Goal: Information Seeking & Learning: Learn about a topic

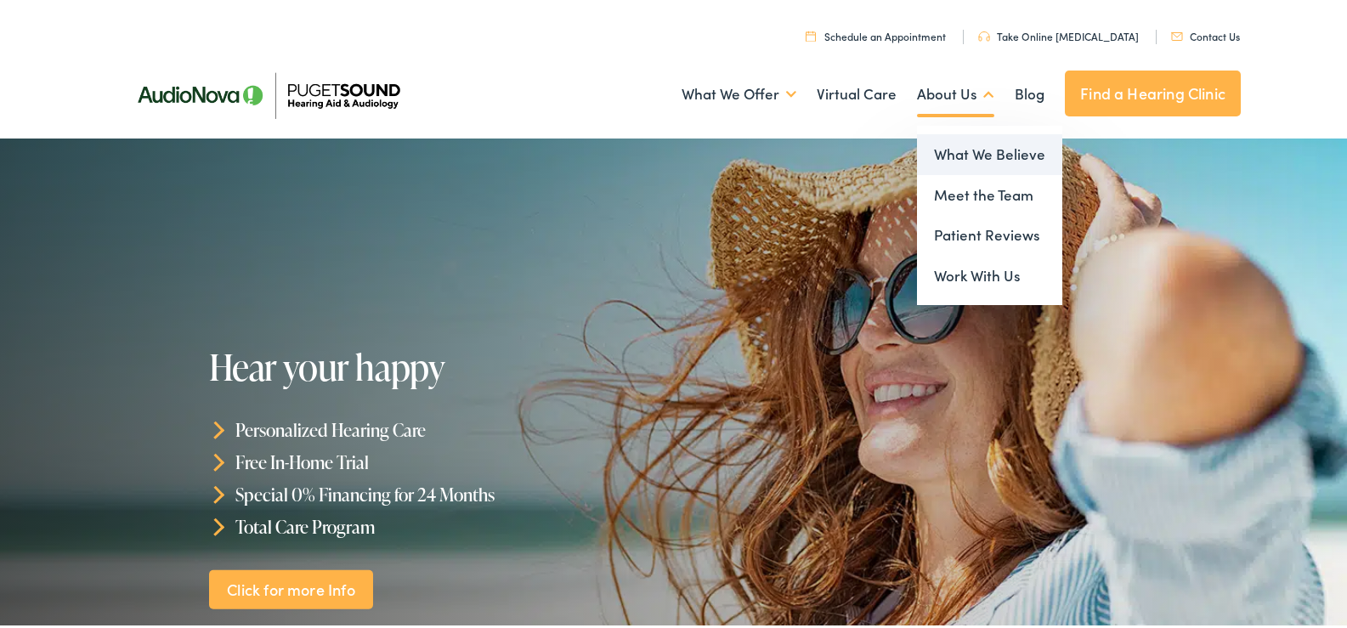
click at [969, 156] on link "What We Believe" at bounding box center [989, 152] width 145 height 41
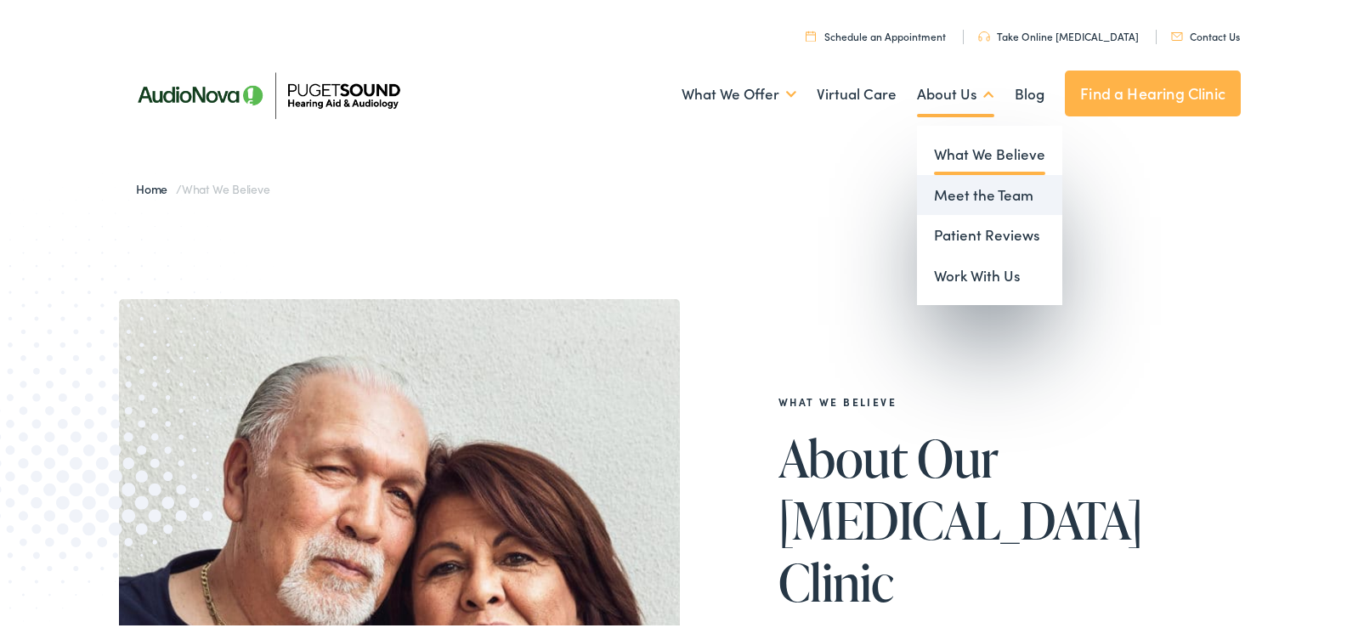
click at [951, 189] on link "Meet the Team" at bounding box center [989, 192] width 145 height 41
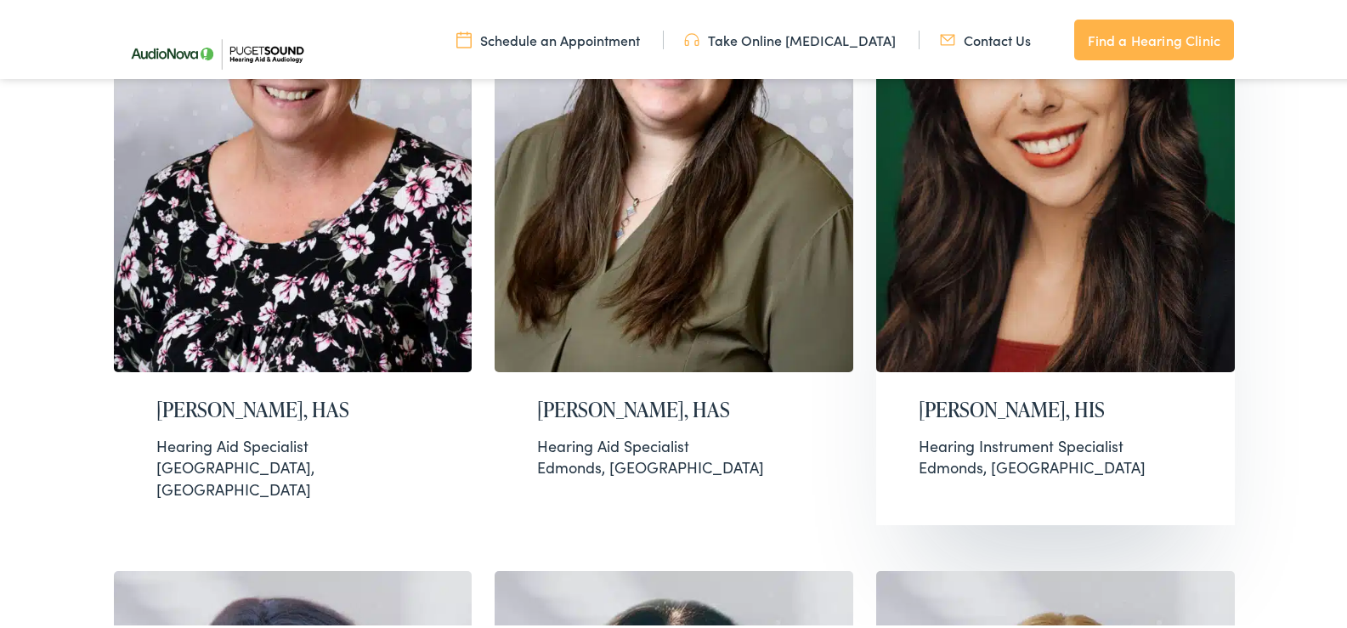
scroll to position [1784, 0]
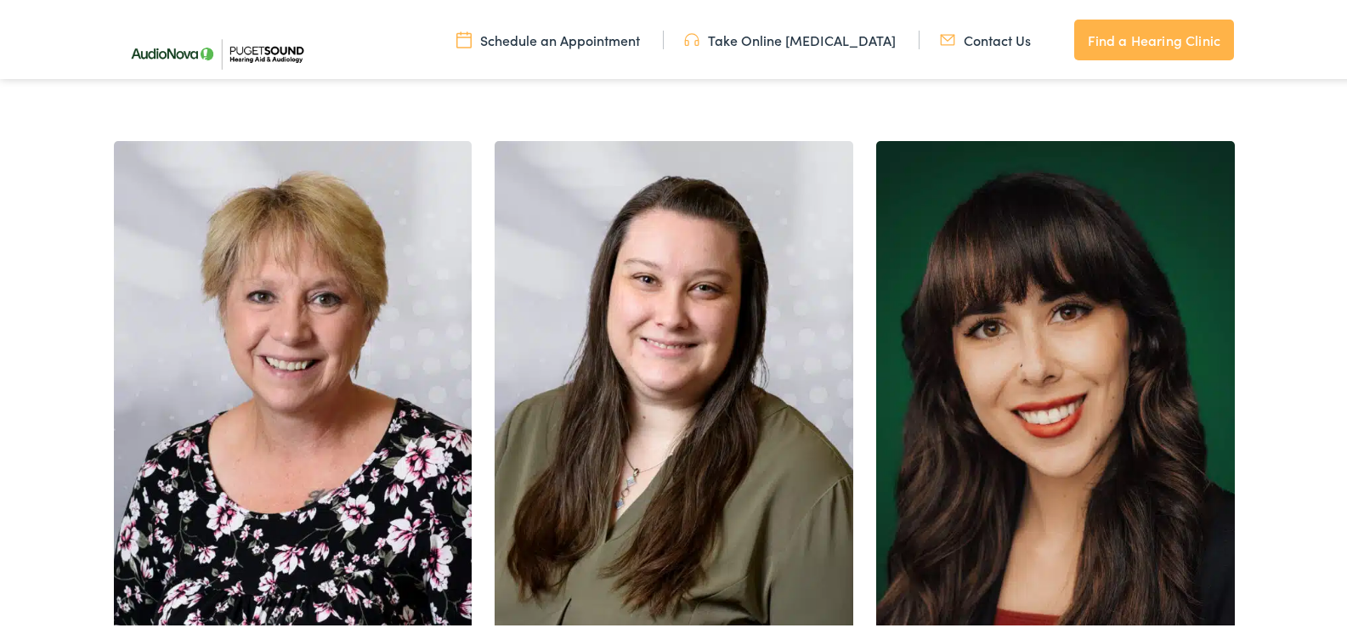
click at [1145, 38] on link "Find a Hearing Clinic" at bounding box center [1154, 37] width 160 height 41
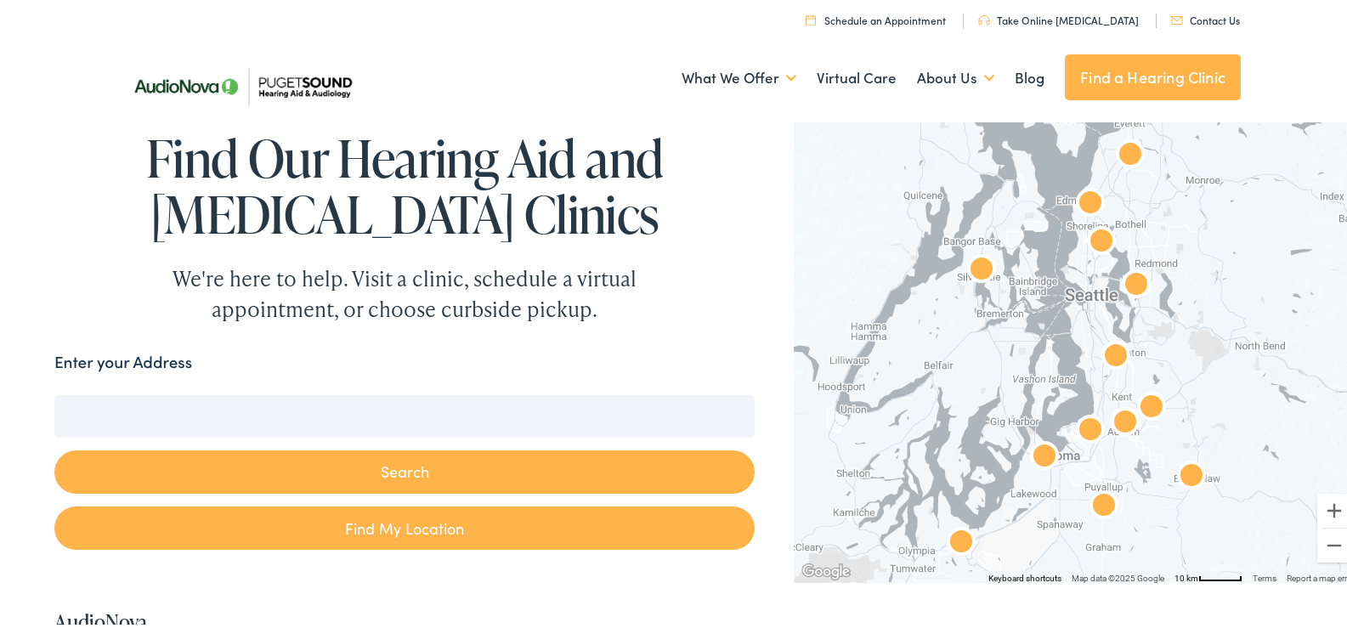
click at [1126, 281] on img "AudioNova" at bounding box center [1136, 283] width 41 height 41
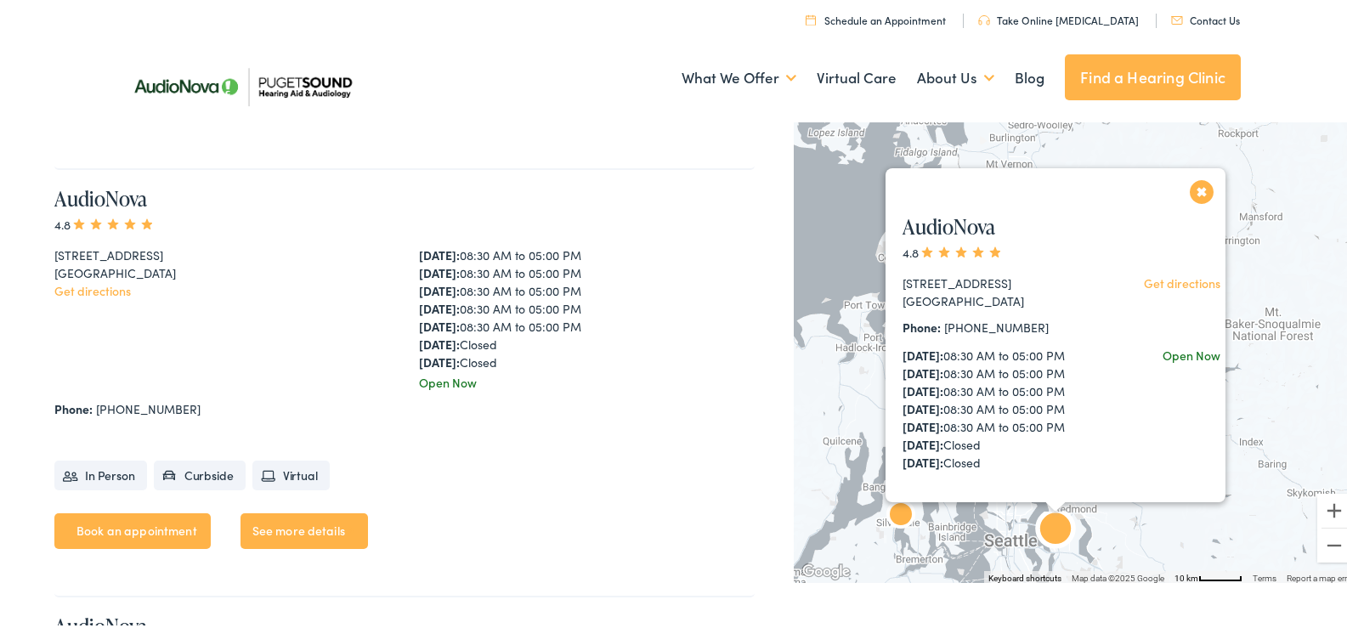
scroll to position [864, 0]
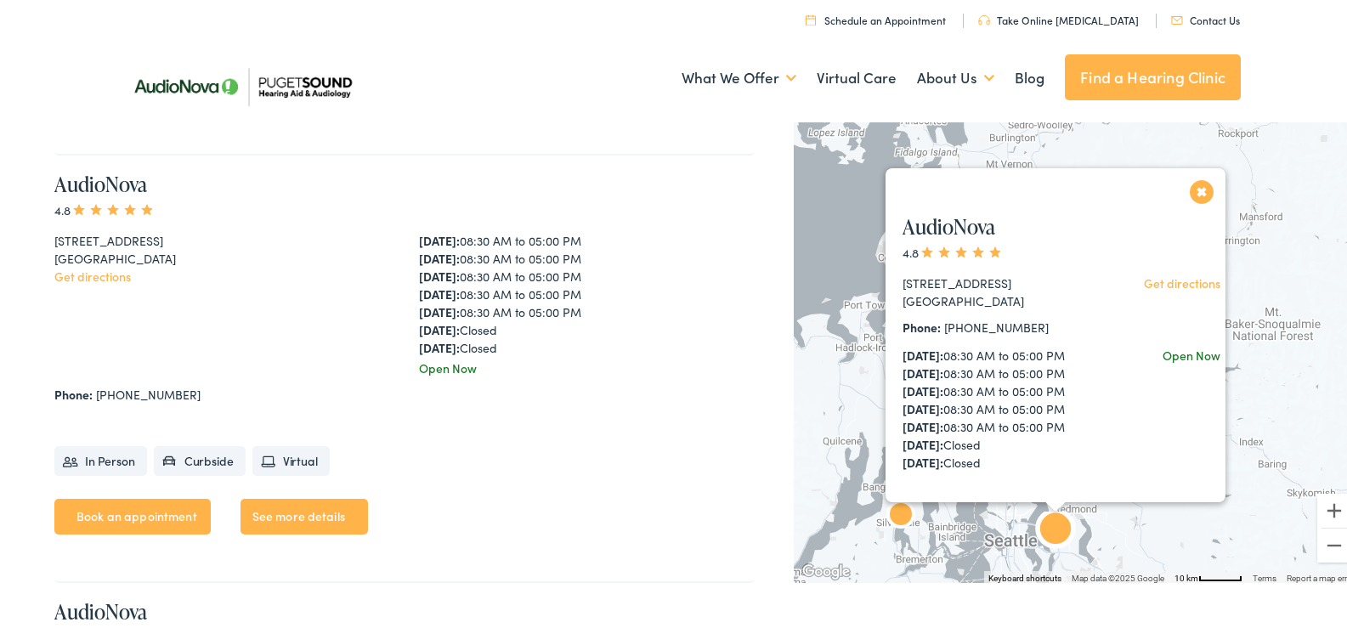
click at [1167, 282] on link "Get directions" at bounding box center [1182, 280] width 76 height 17
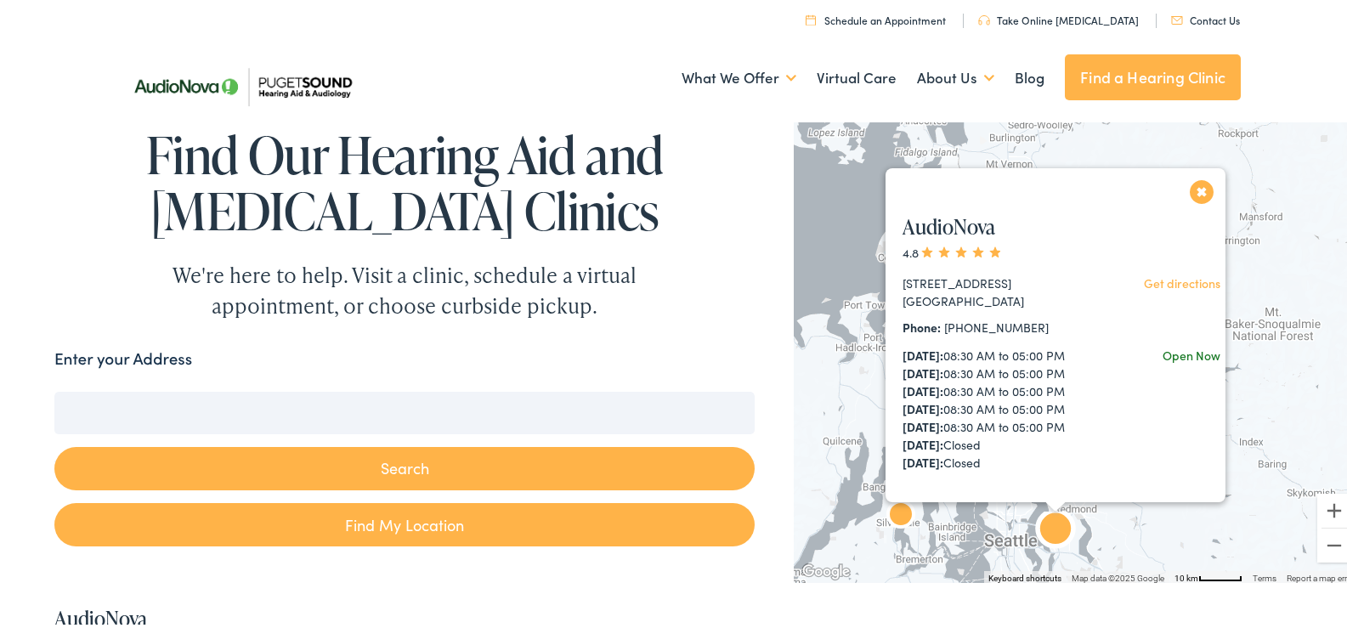
scroll to position [0, 0]
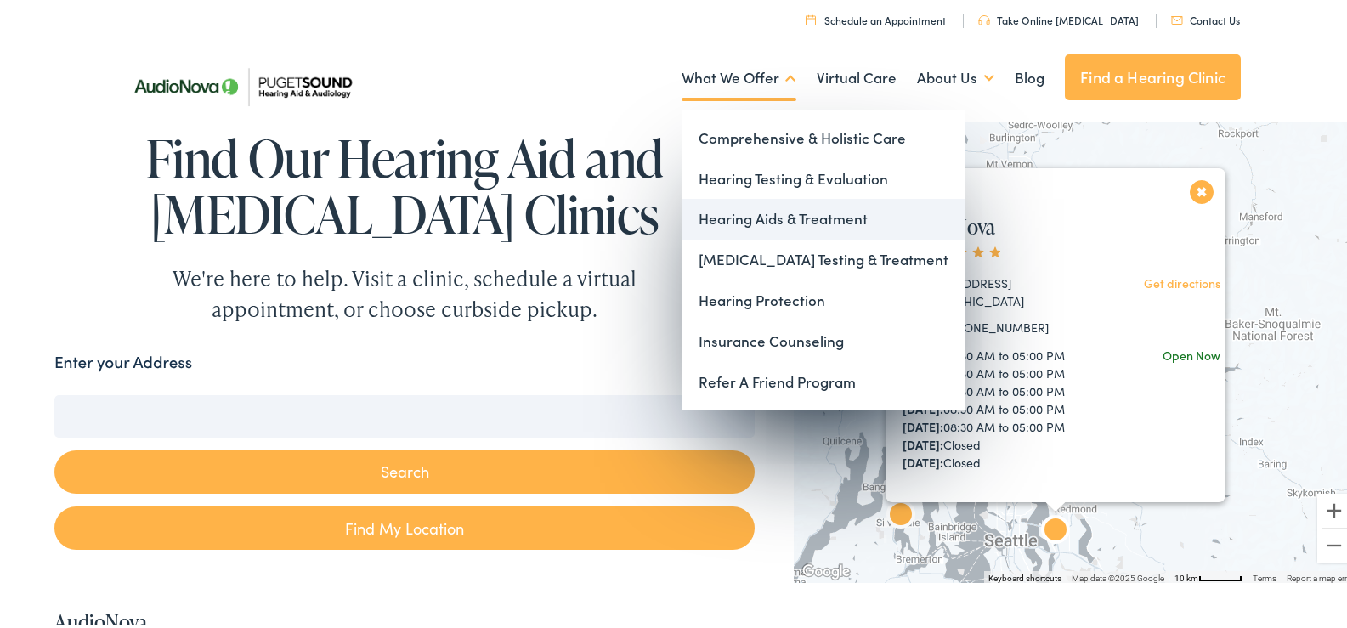
click at [721, 218] on link "Hearing Aids & Treatment" at bounding box center [823, 216] width 284 height 41
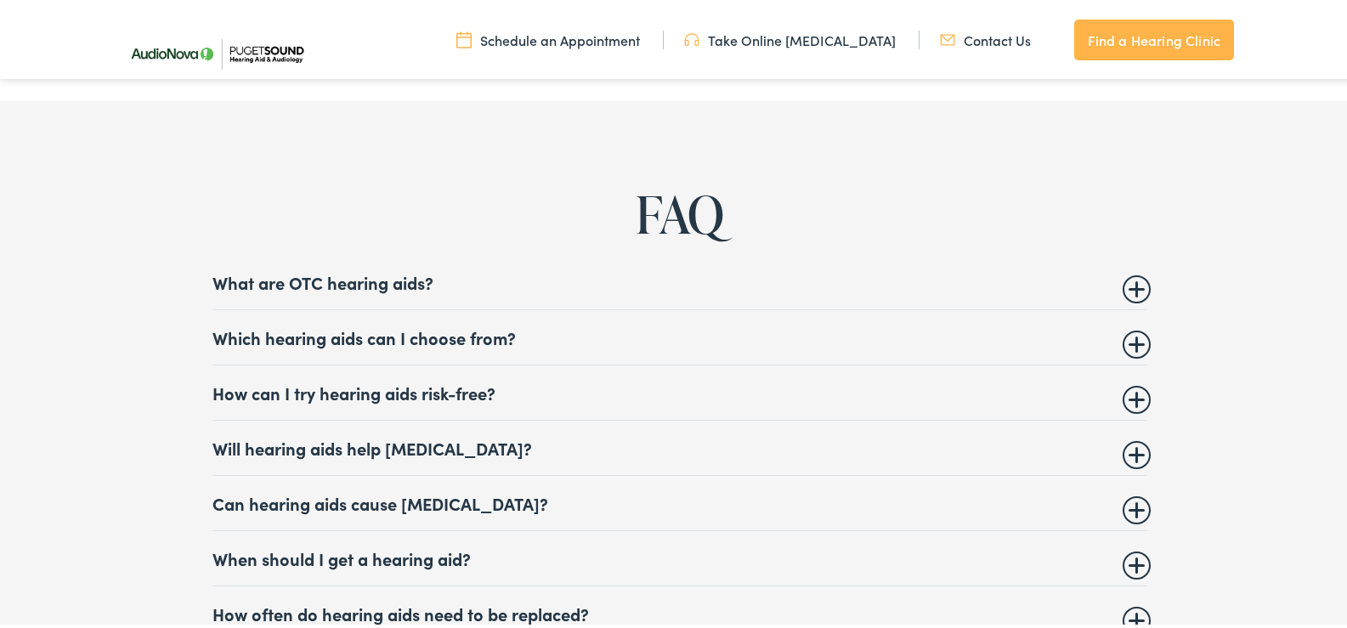
scroll to position [6372, 0]
click at [1127, 601] on summary "How often do hearing aids need to be replaced?" at bounding box center [679, 609] width 935 height 20
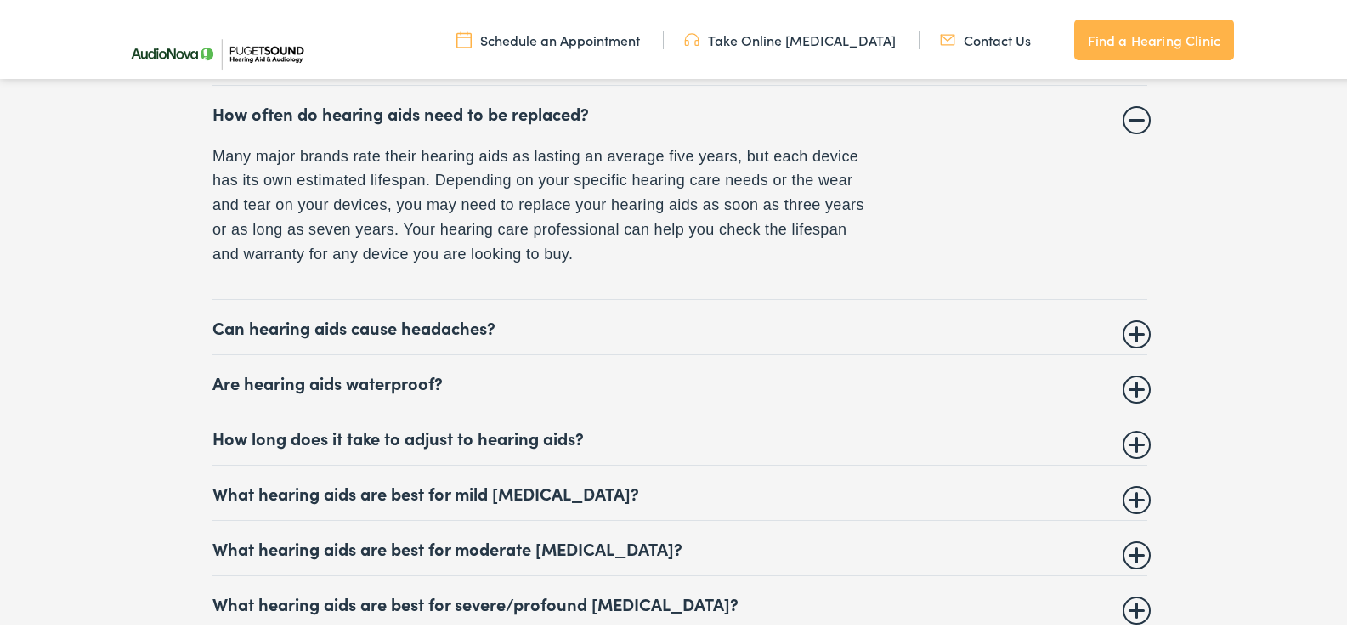
scroll to position [6967, 0]
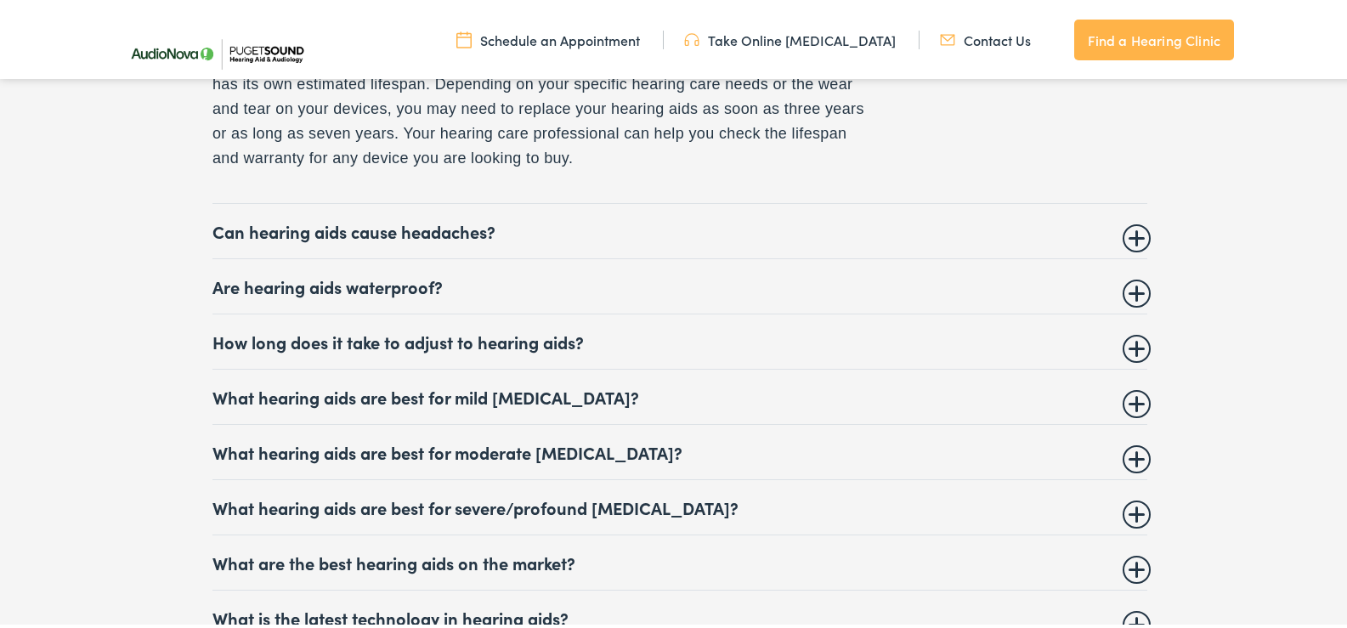
click at [1127, 501] on summary "What hearing aids are best for severe/profound hearing loss?" at bounding box center [679, 504] width 935 height 20
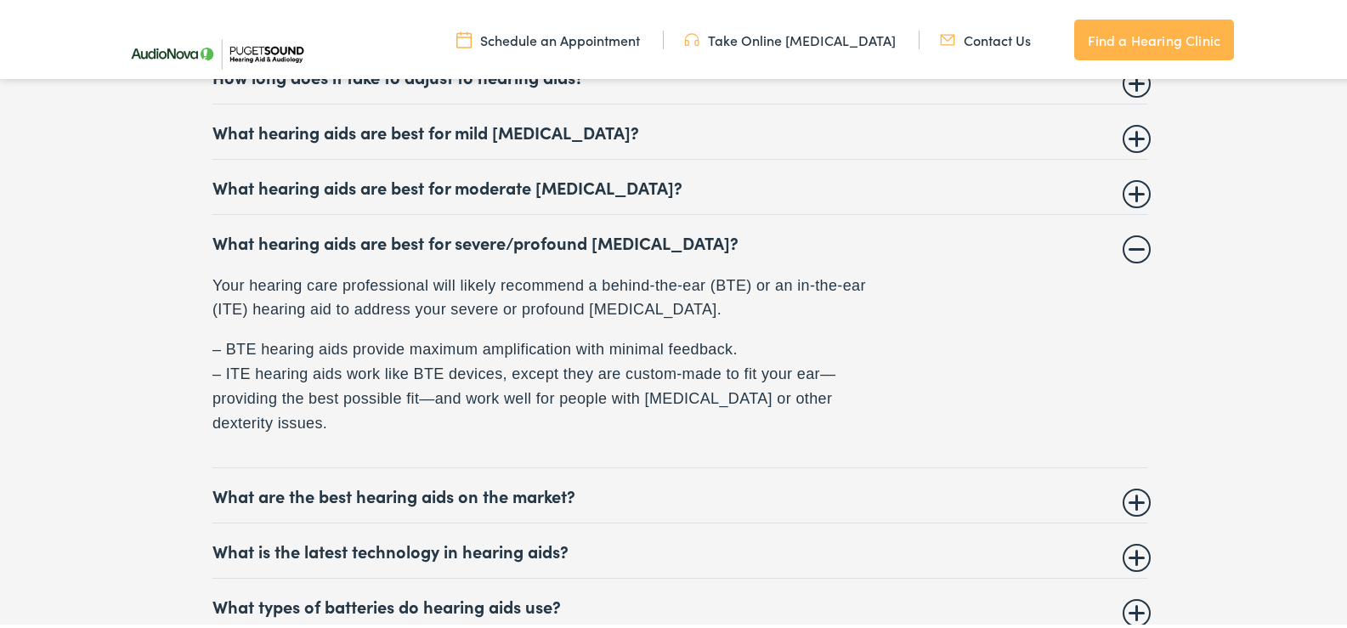
scroll to position [7137, 0]
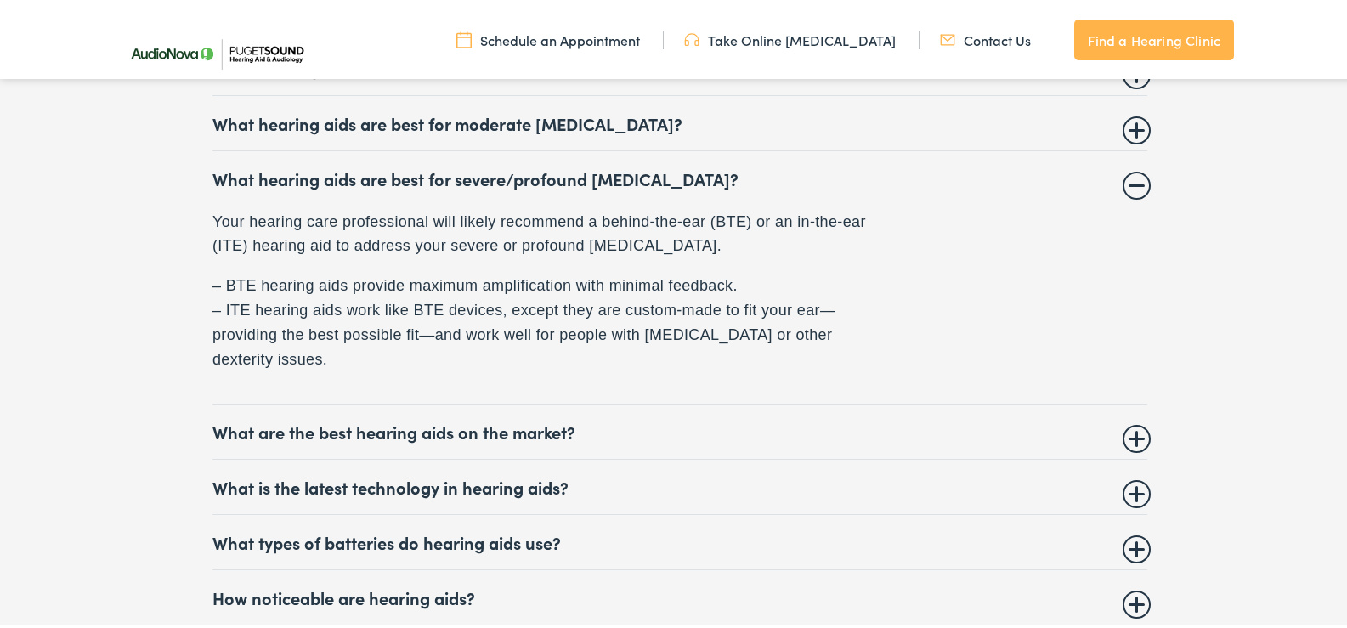
click at [1130, 421] on summary "What are the best hearing aids on the market?" at bounding box center [679, 429] width 935 height 20
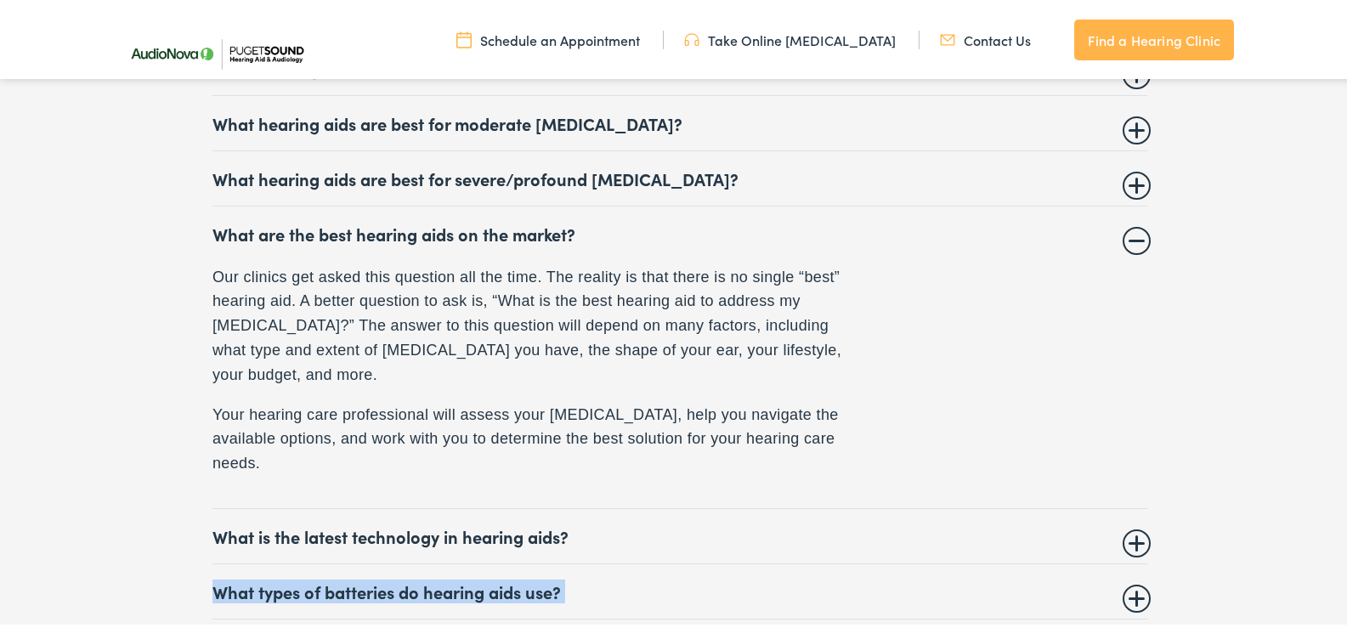
click at [1132, 562] on details "What types of batteries do hearing aids use? Rechargeable lithium-ion batteries…" at bounding box center [679, 589] width 935 height 55
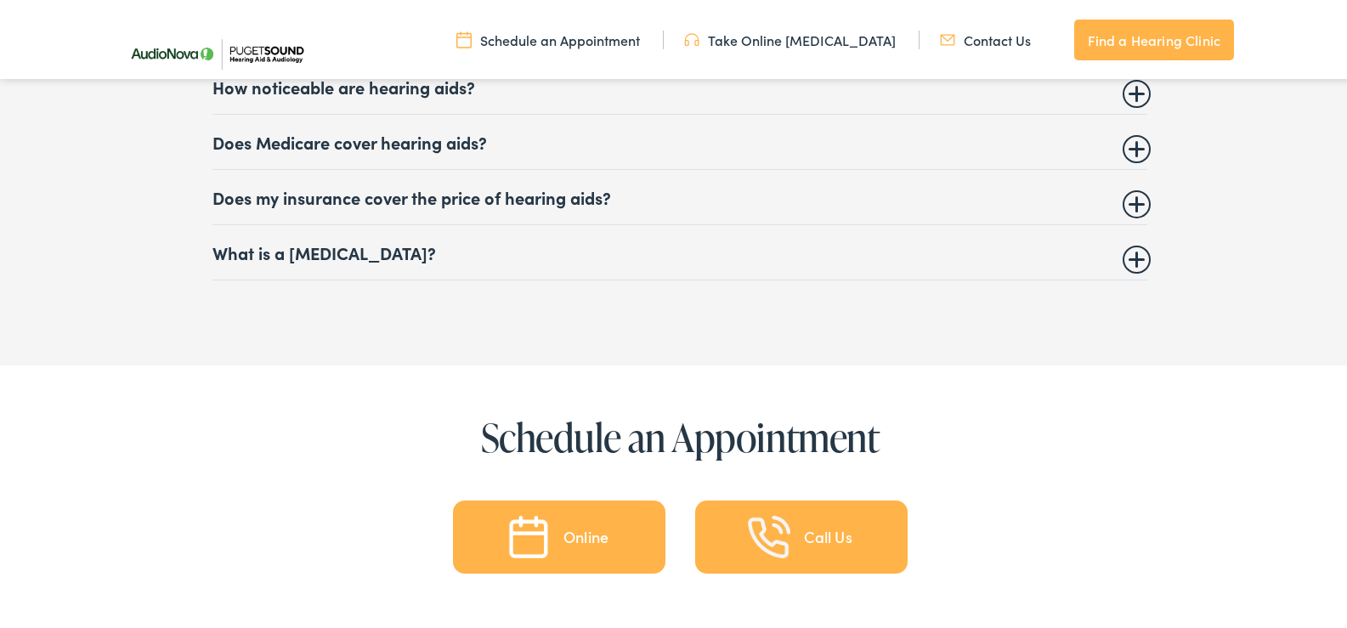
scroll to position [7477, 0]
